Goal: Navigation & Orientation: Find specific page/section

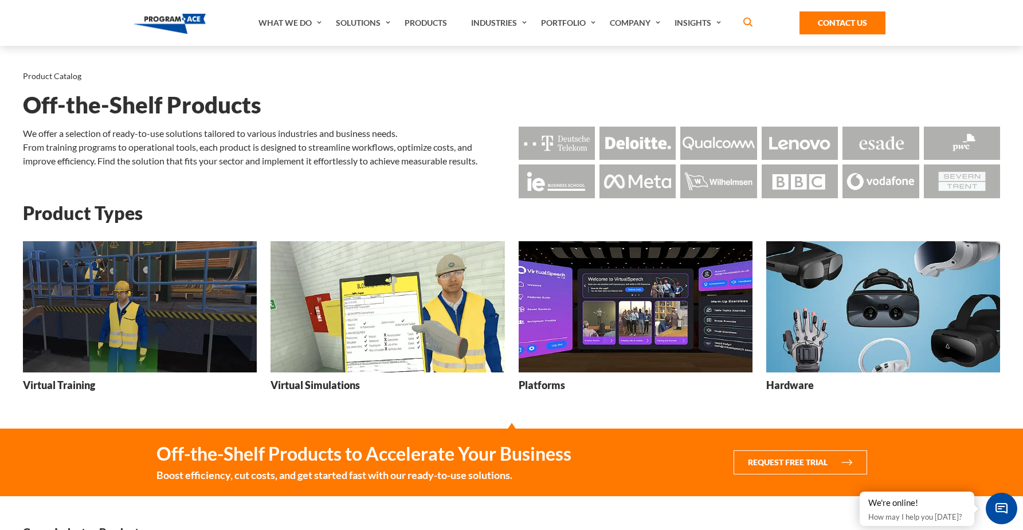
click at [886, 339] on img at bounding box center [883, 307] width 234 height 132
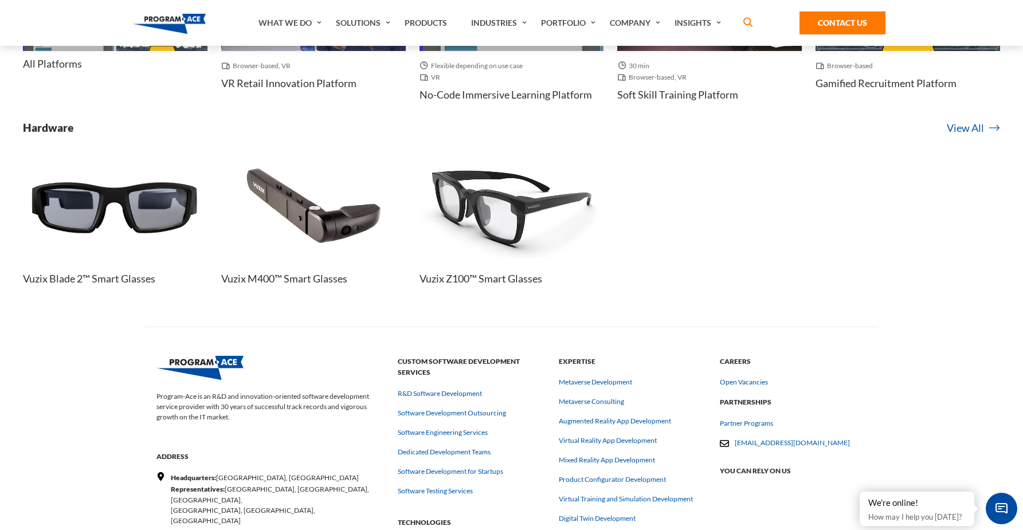
scroll to position [6295, 0]
